Goal: Information Seeking & Learning: Learn about a topic

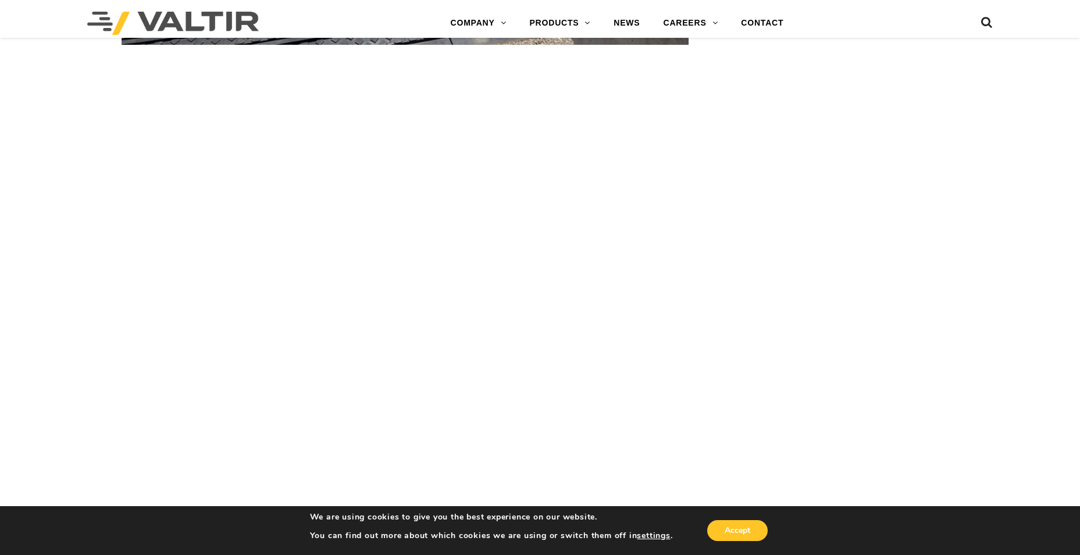
scroll to position [3604, 0]
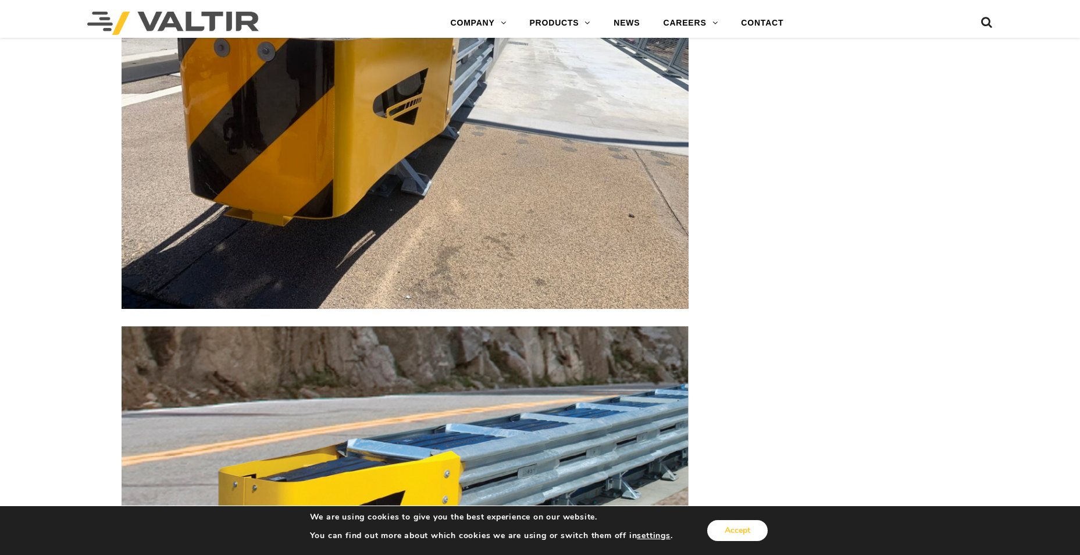
click at [730, 527] on button "Accept" at bounding box center [737, 530] width 60 height 21
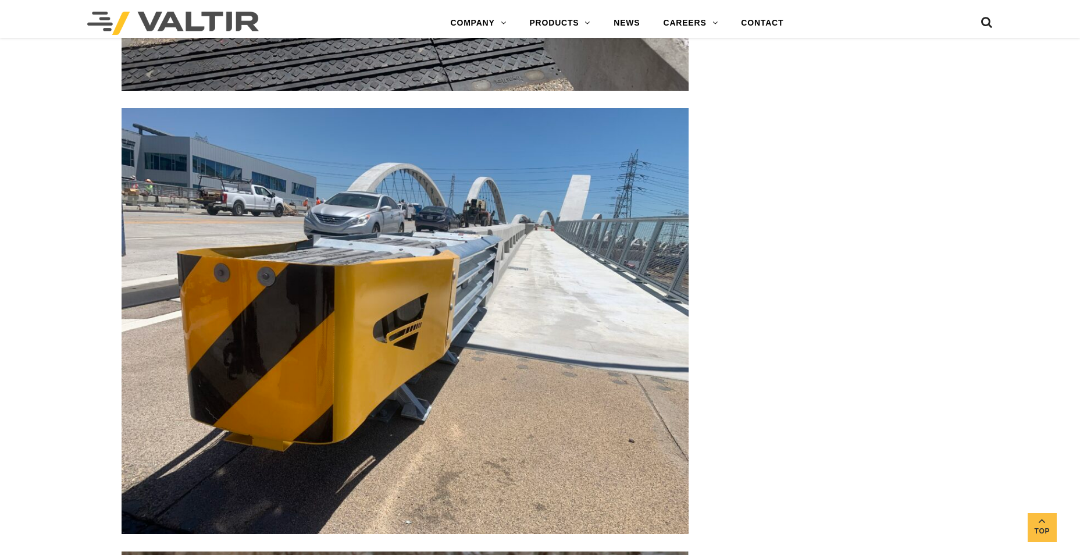
scroll to position [3372, 0]
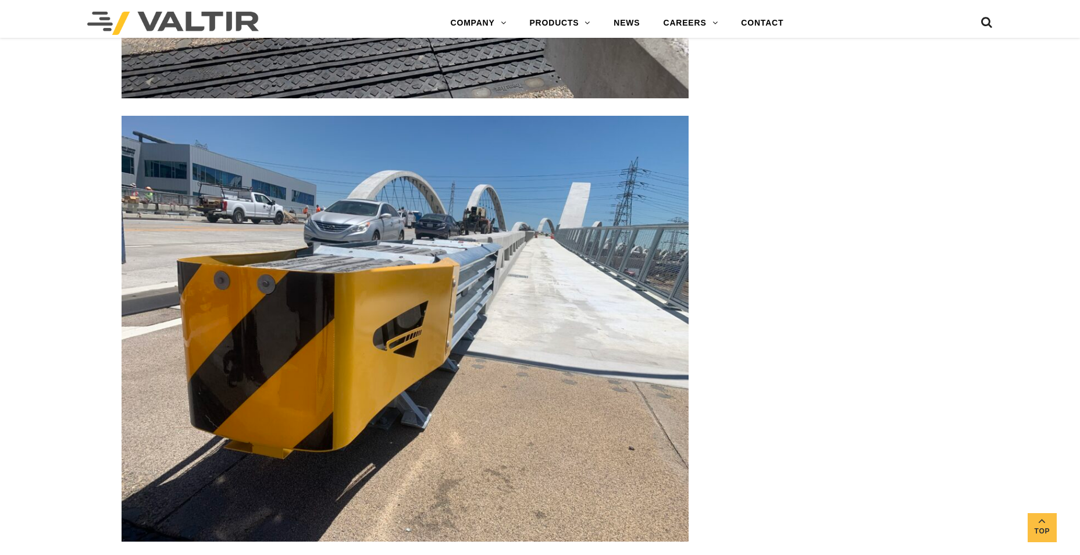
click at [409, 278] on img at bounding box center [405, 328] width 567 height 425
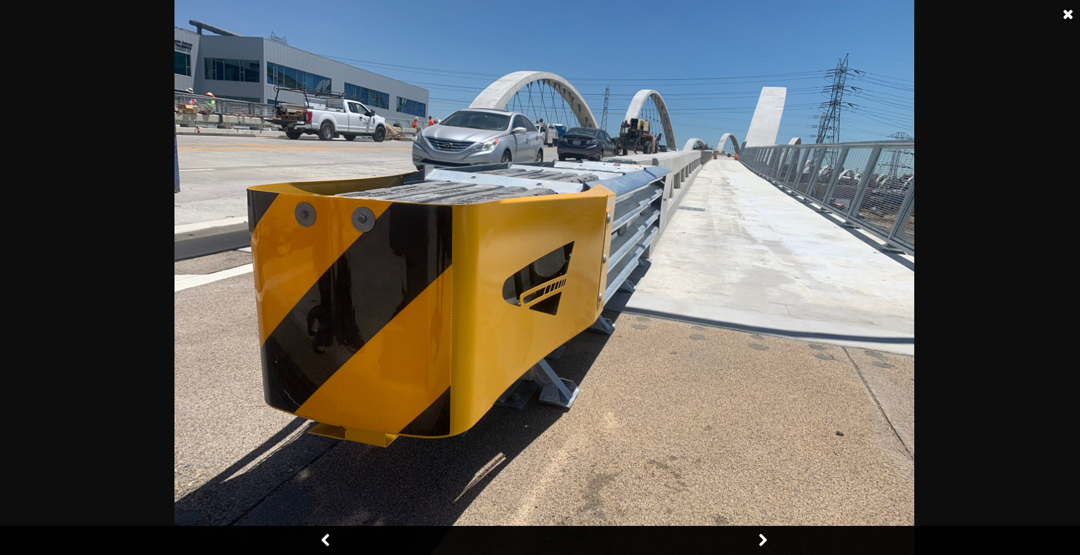
click at [767, 536] on link at bounding box center [762, 540] width 29 height 29
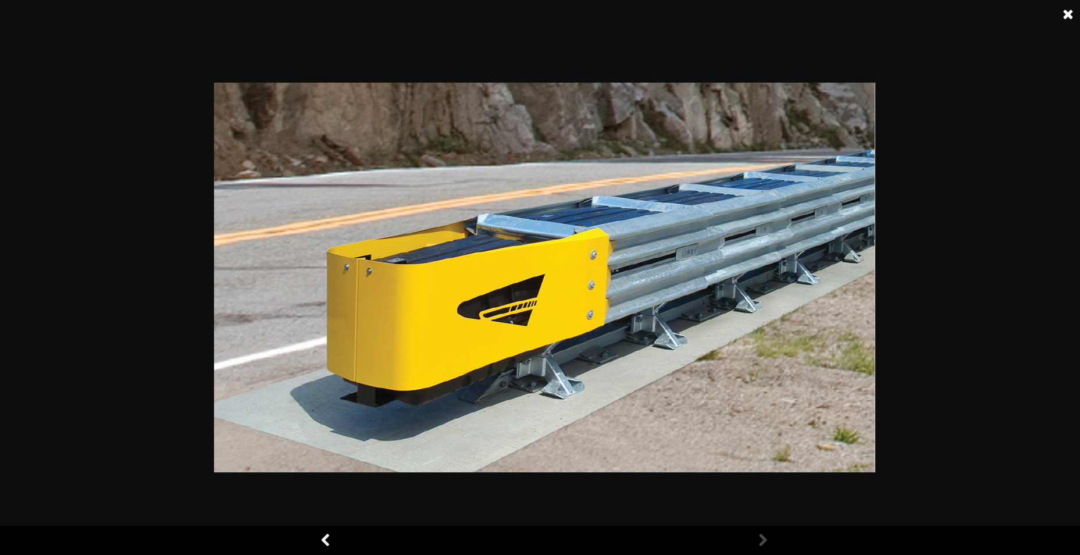
click at [767, 536] on link at bounding box center [762, 540] width 29 height 29
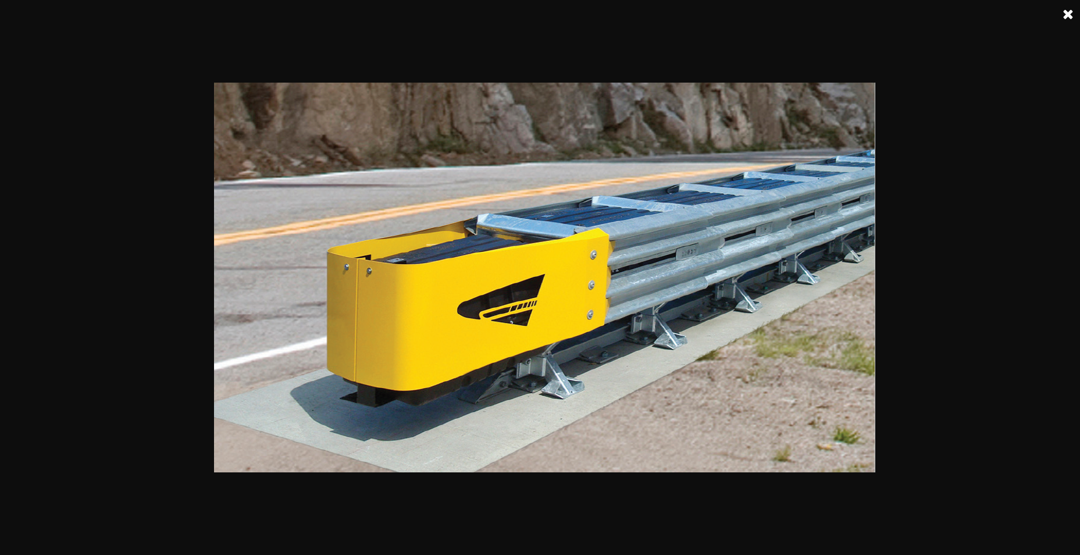
click at [339, 541] on div at bounding box center [544, 280] width 1088 height 555
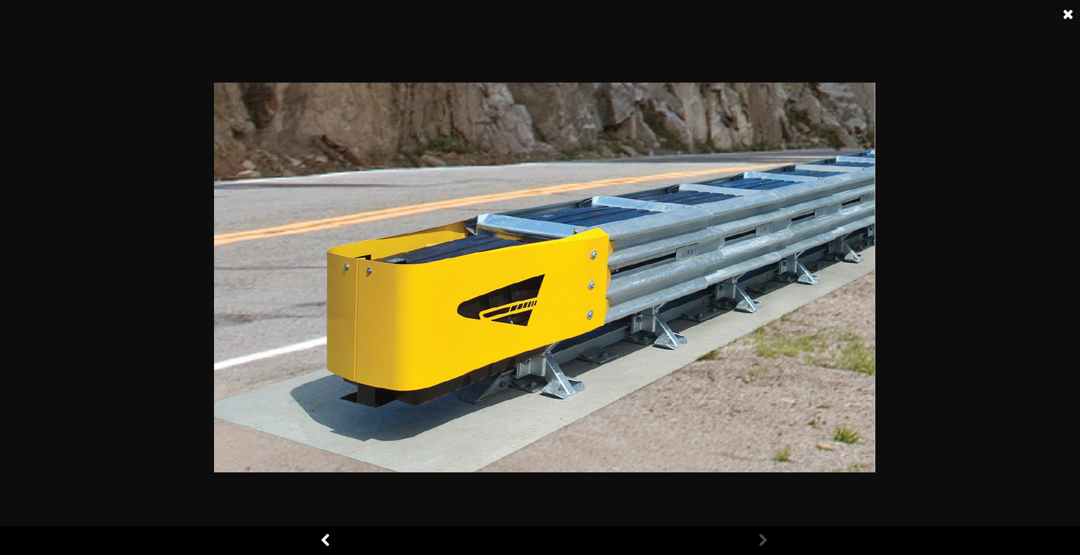
click at [327, 540] on link at bounding box center [326, 540] width 29 height 29
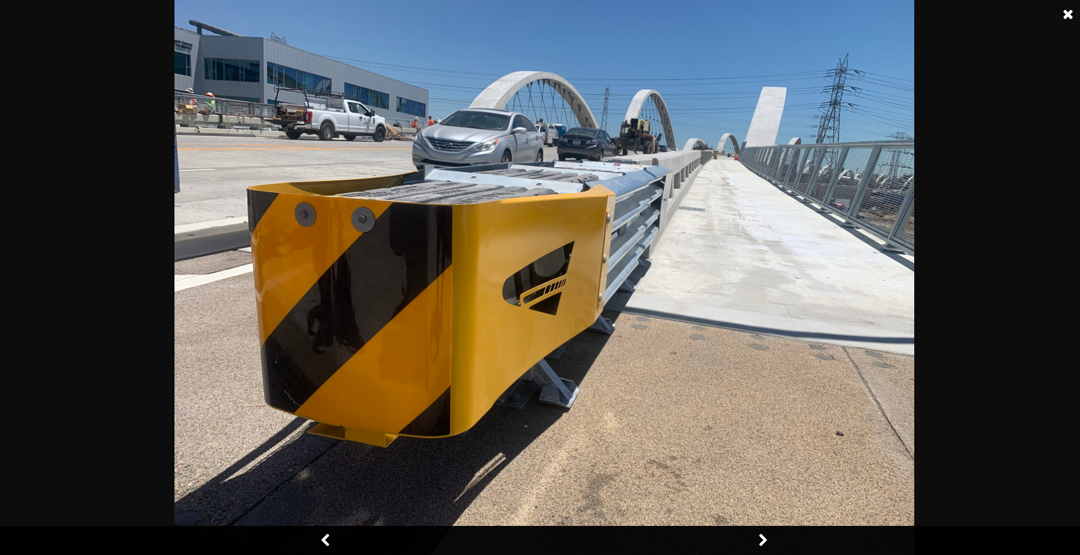
click at [327, 540] on link at bounding box center [326, 540] width 29 height 29
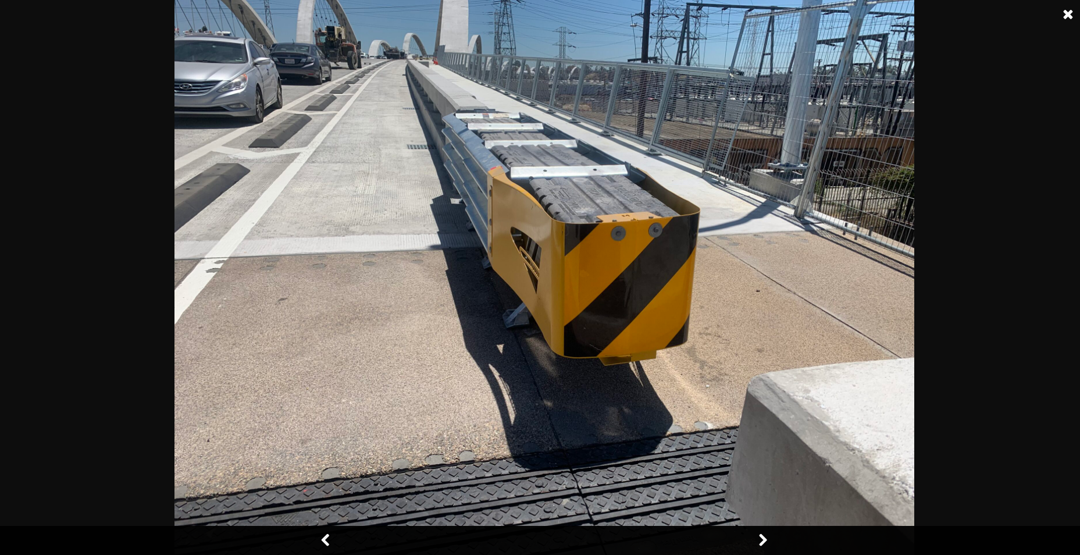
click at [327, 540] on link at bounding box center [326, 540] width 29 height 29
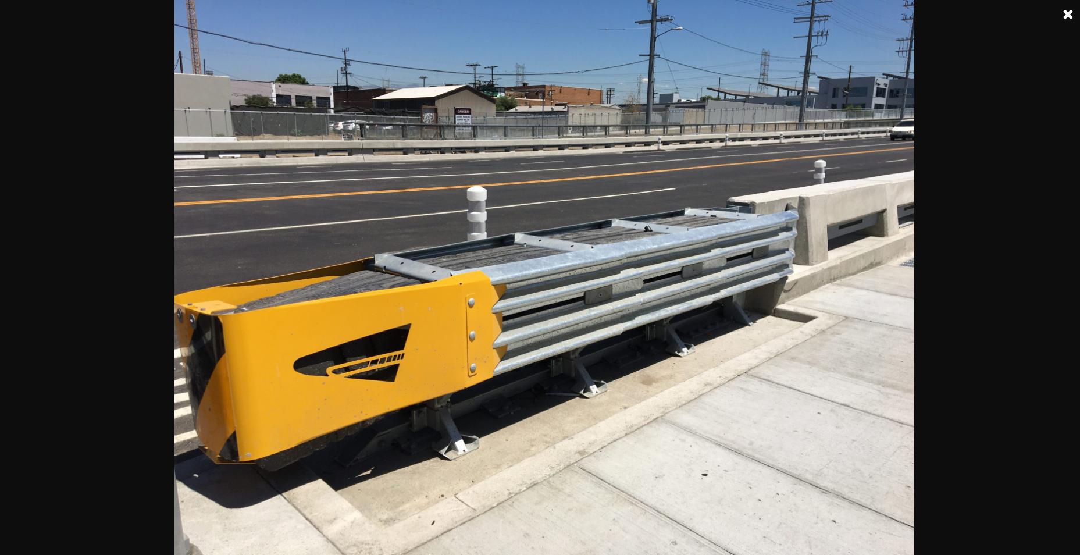
click at [327, 540] on img at bounding box center [544, 277] width 740 height 555
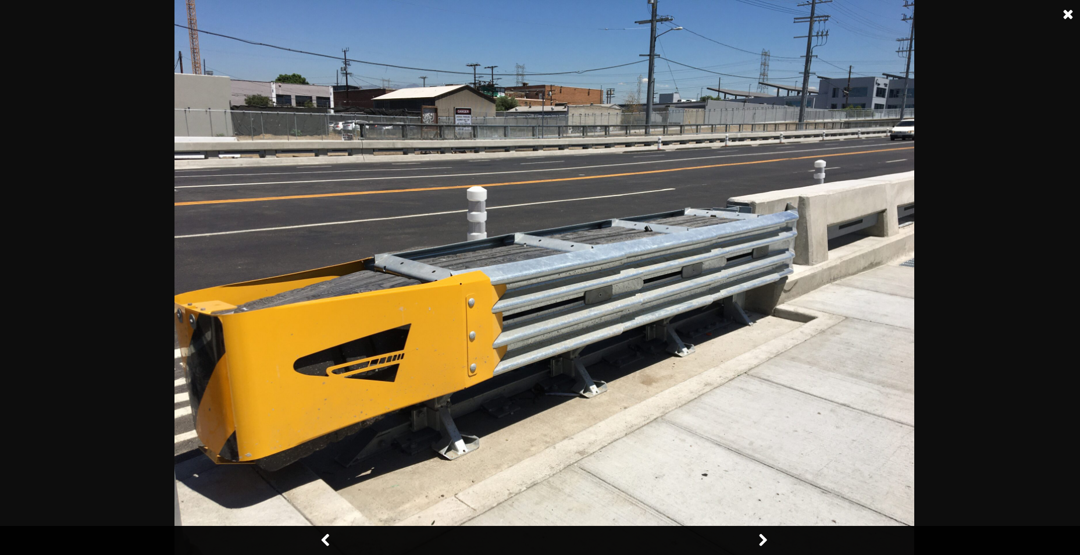
click at [326, 540] on link at bounding box center [326, 540] width 29 height 29
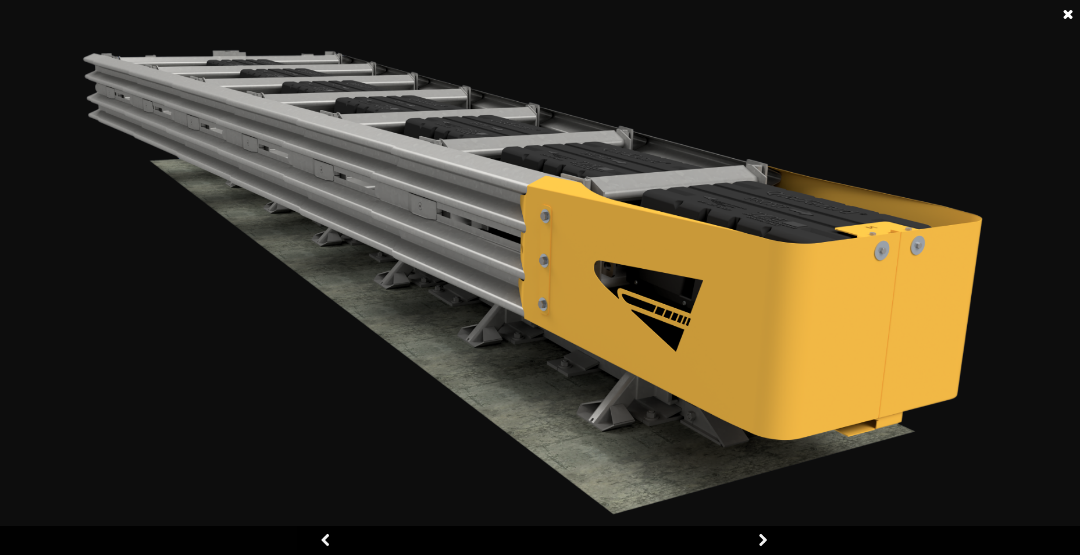
click at [325, 540] on link at bounding box center [326, 540] width 29 height 29
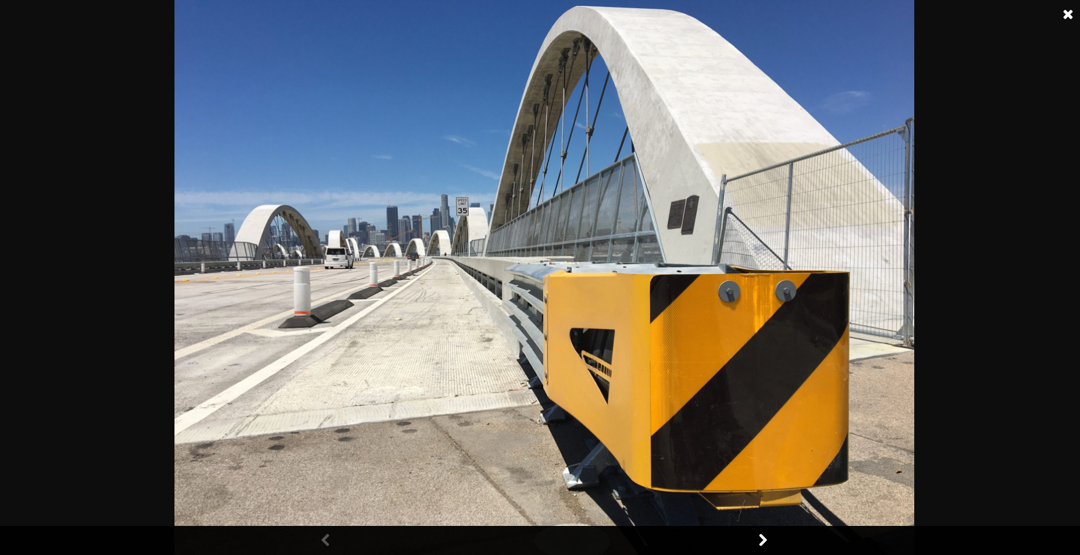
click at [325, 540] on link at bounding box center [326, 540] width 29 height 29
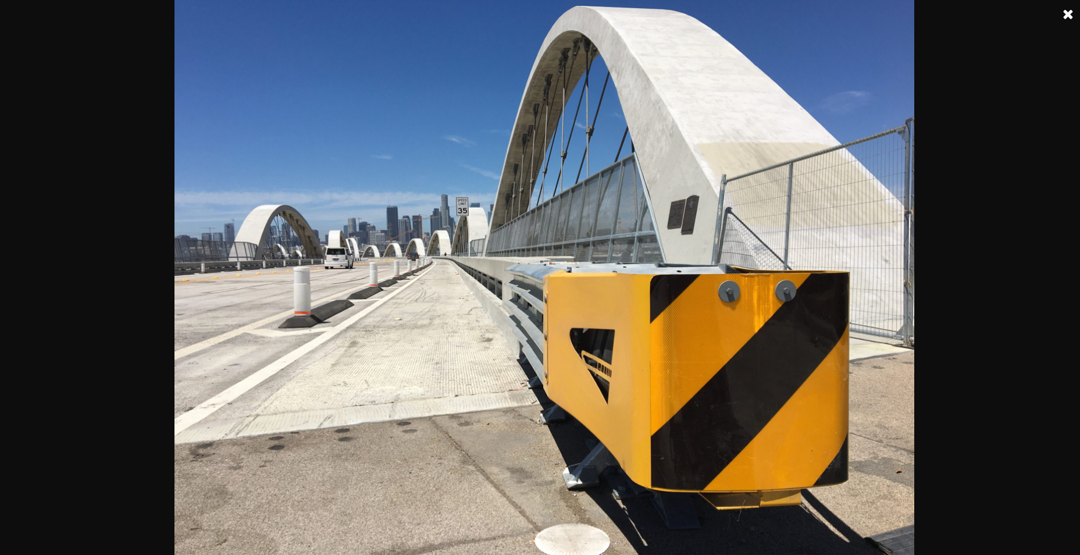
click at [1055, 13] on link at bounding box center [1067, 14] width 29 height 29
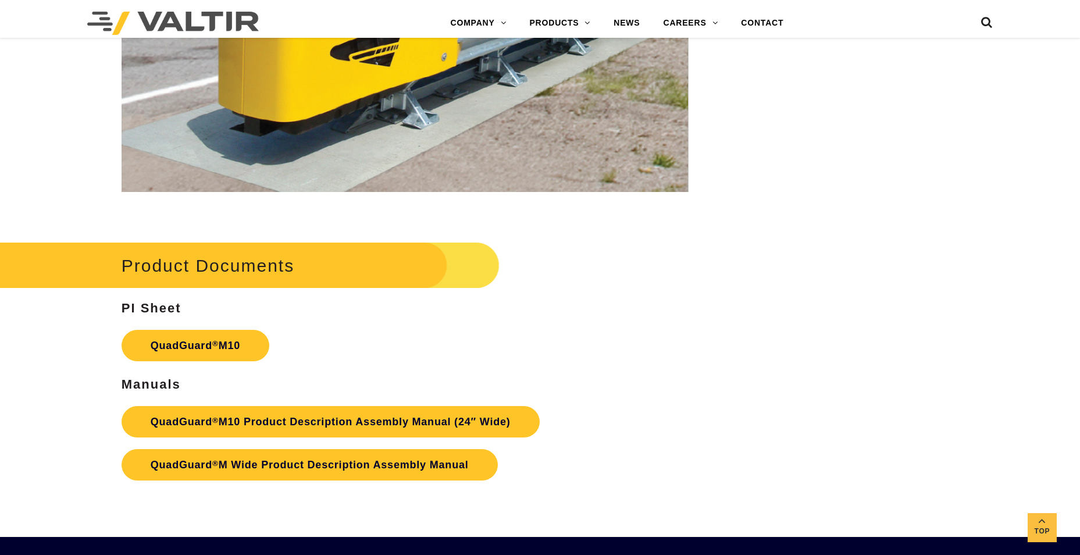
scroll to position [4244, 0]
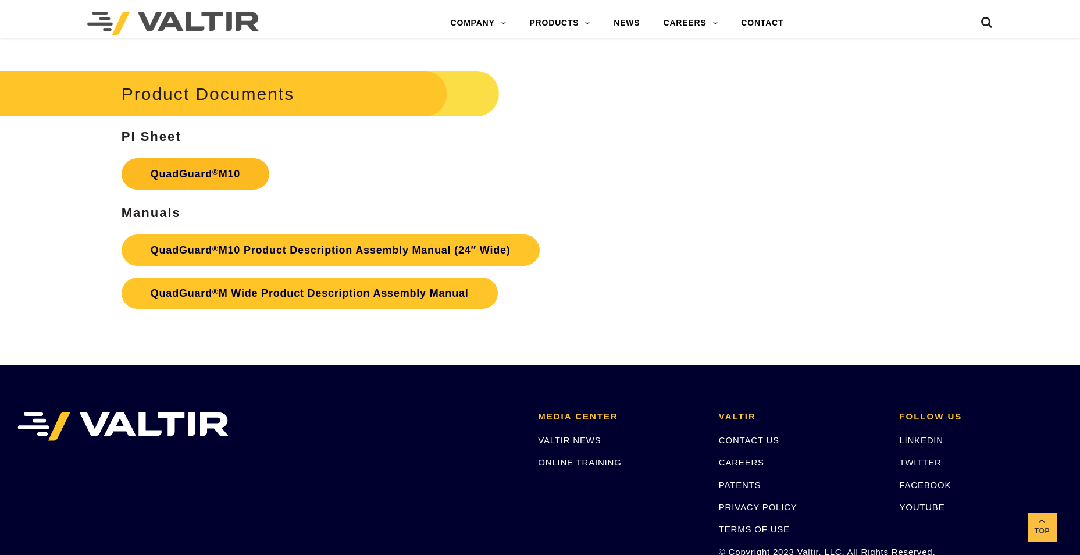
click at [213, 173] on sup "®" at bounding box center [215, 171] width 6 height 9
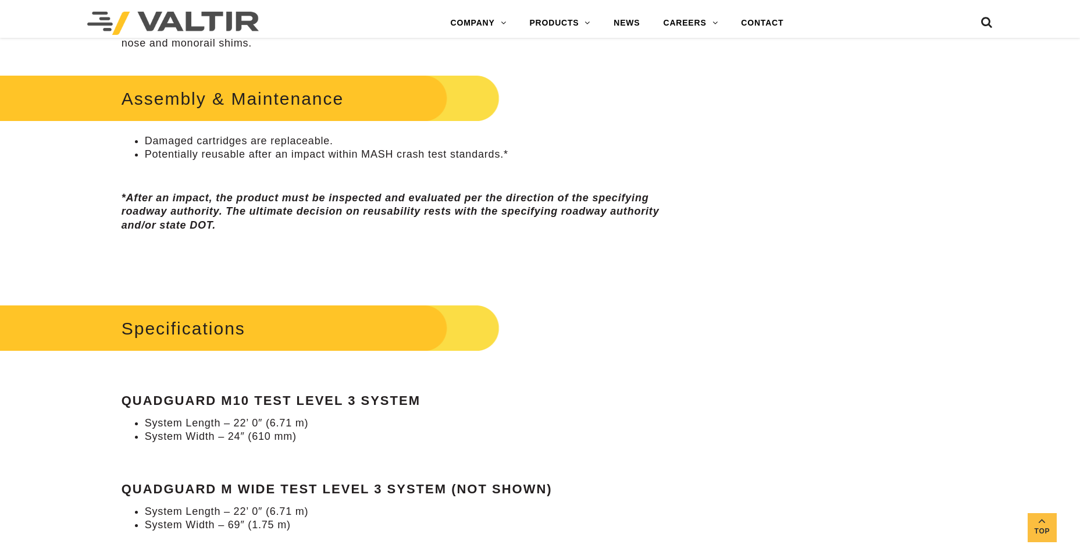
scroll to position [814, 0]
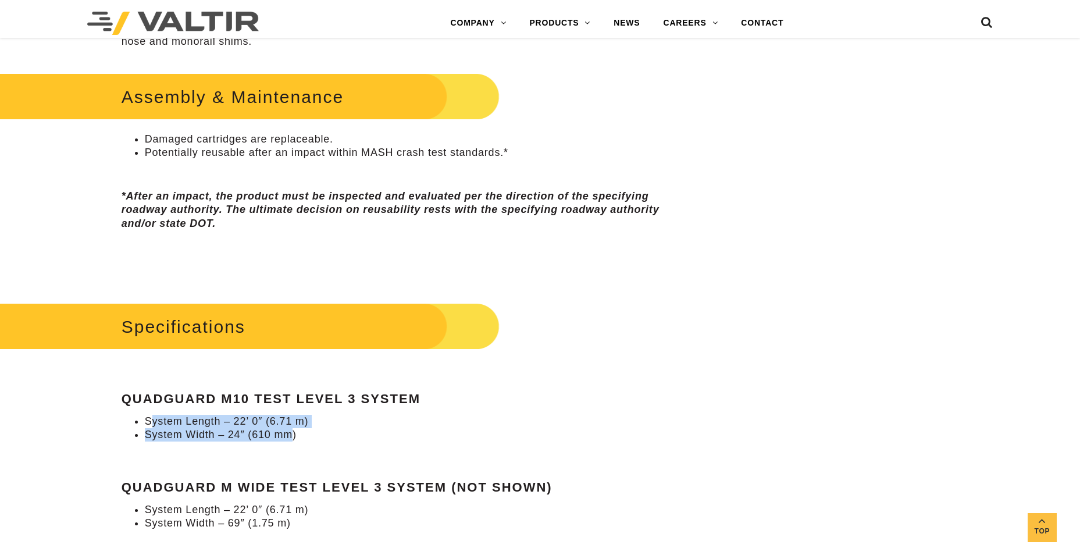
drag, startPoint x: 149, startPoint y: 423, endPoint x: 313, endPoint y: 431, distance: 164.2
click at [313, 431] on ul "System Length – 22’ 0″ (6.71 m) System Width – 24″ (610 mm)" at bounding box center [405, 428] width 567 height 27
click at [313, 431] on li "System Width – 24″ (610 mm)" at bounding box center [417, 434] width 544 height 13
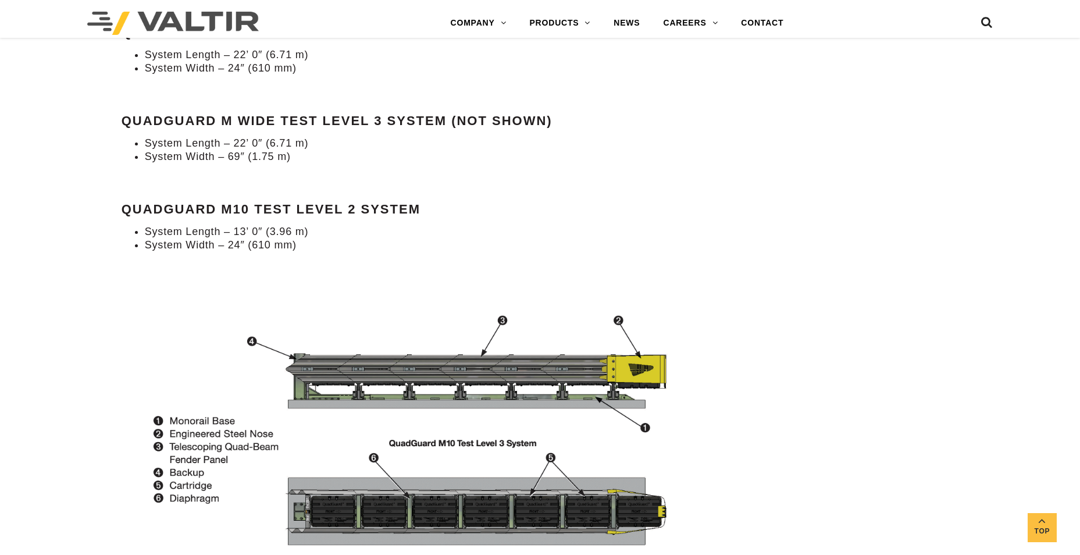
scroll to position [1163, 0]
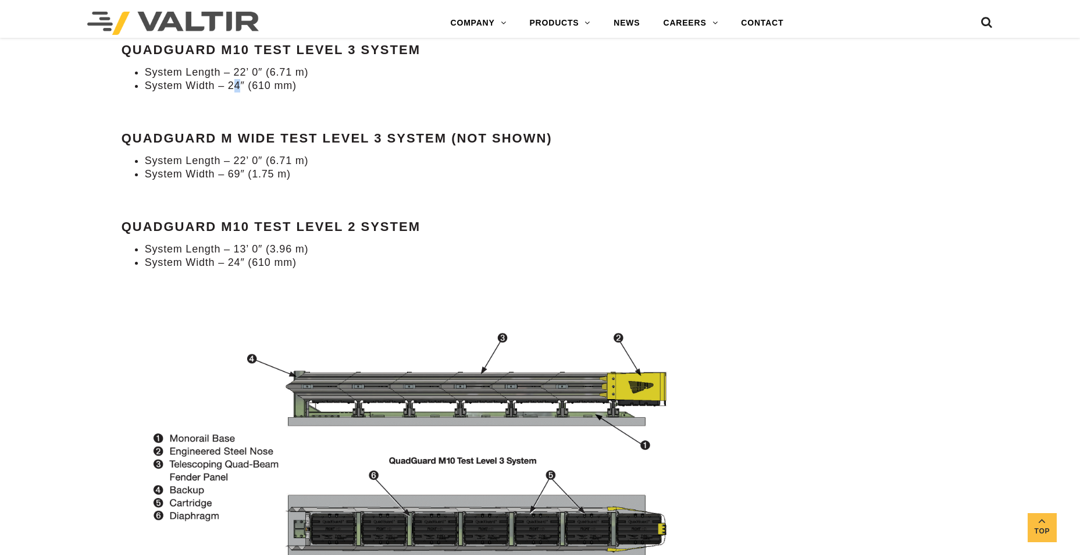
click at [238, 88] on li "System Width – 24″ (610 mm)" at bounding box center [417, 85] width 544 height 13
click at [671, 373] on img at bounding box center [405, 443] width 567 height 264
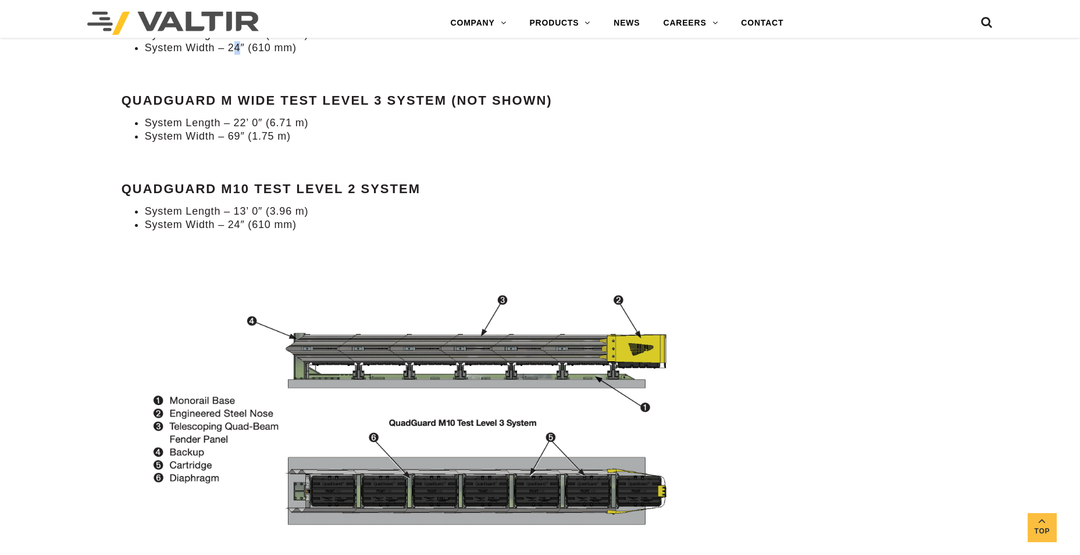
scroll to position [1221, 0]
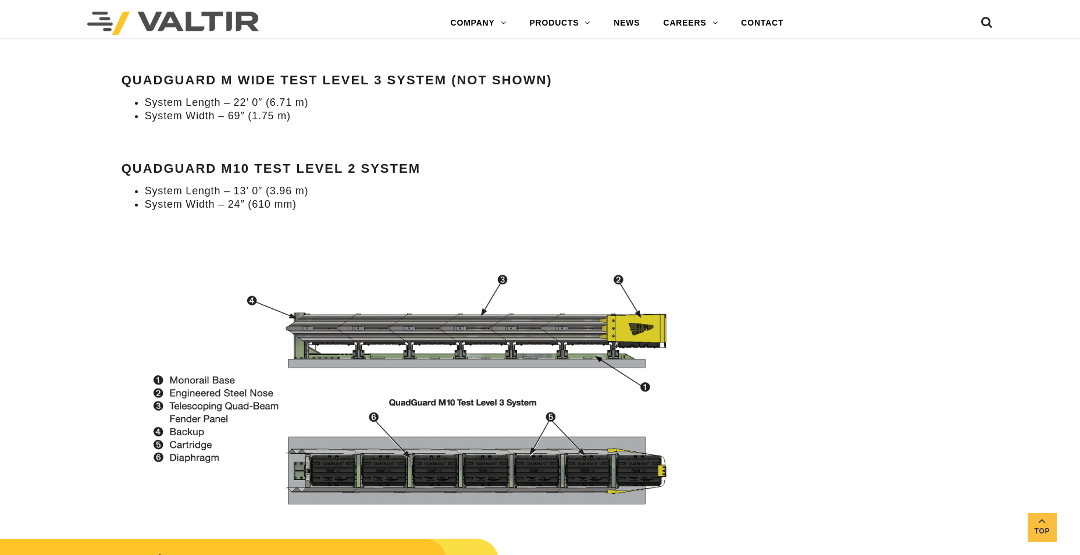
click at [548, 348] on img at bounding box center [405, 385] width 567 height 264
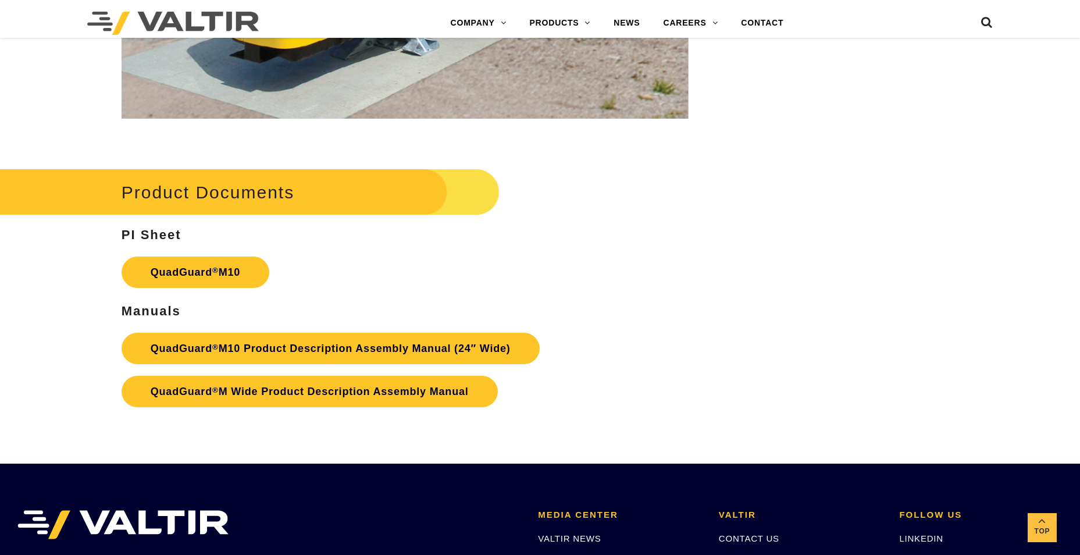
scroll to position [4244, 0]
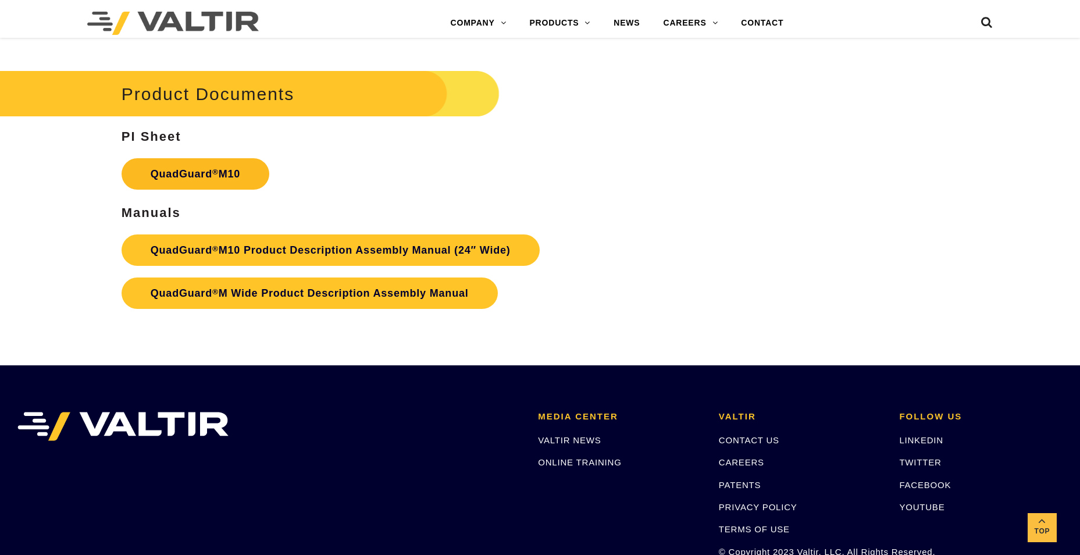
click at [189, 176] on link "QuadGuard ® M10" at bounding box center [196, 173] width 148 height 31
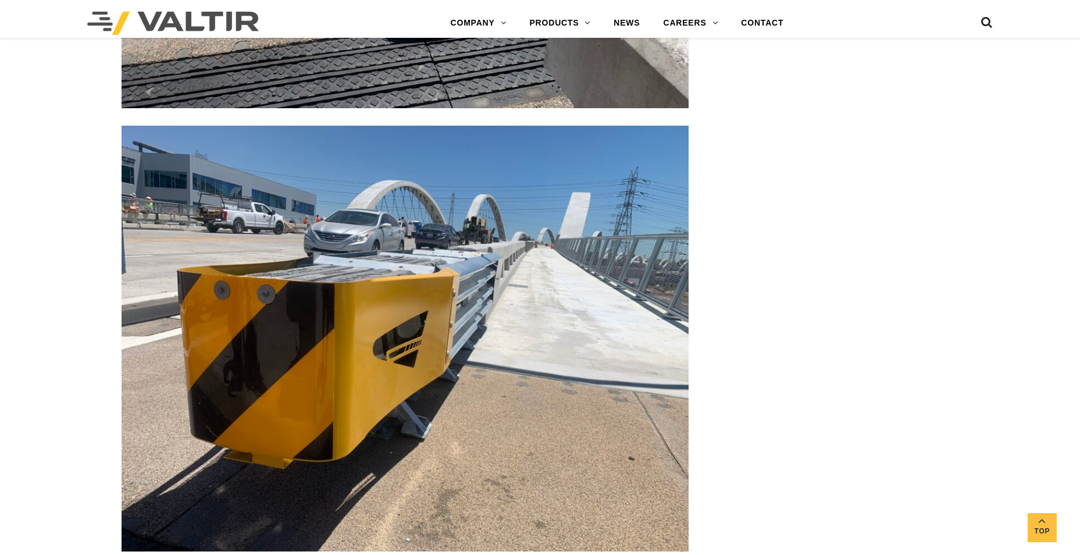
scroll to position [3372, 0]
